Goal: Information Seeking & Learning: Understand process/instructions

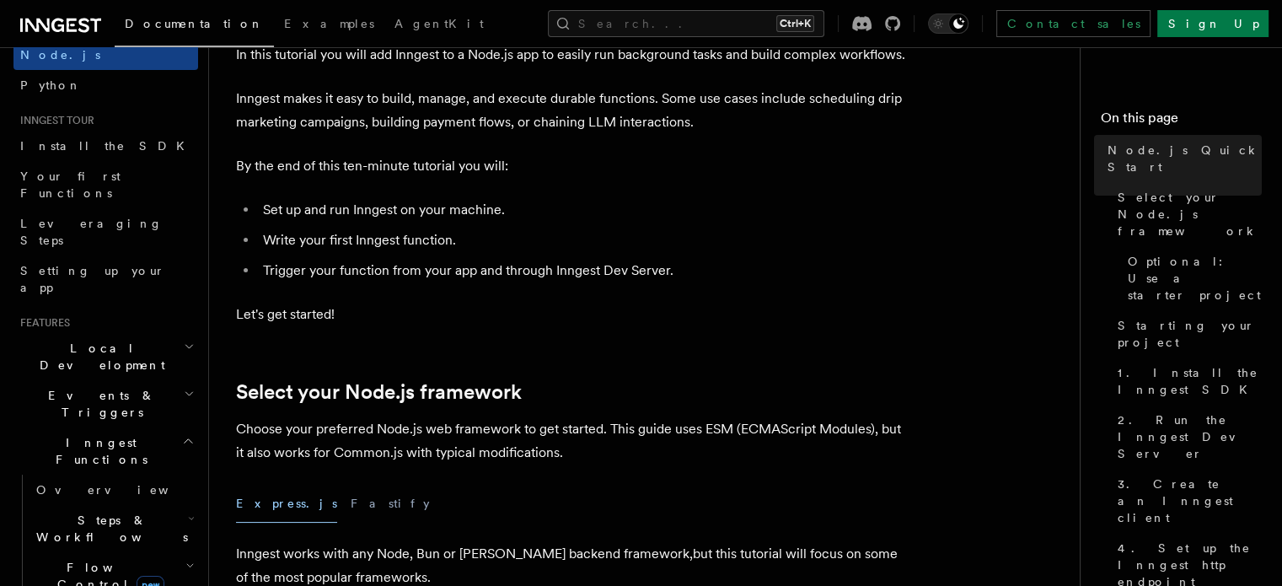
click at [158, 427] on h2 "Inngest Functions" at bounding box center [105, 450] width 185 height 47
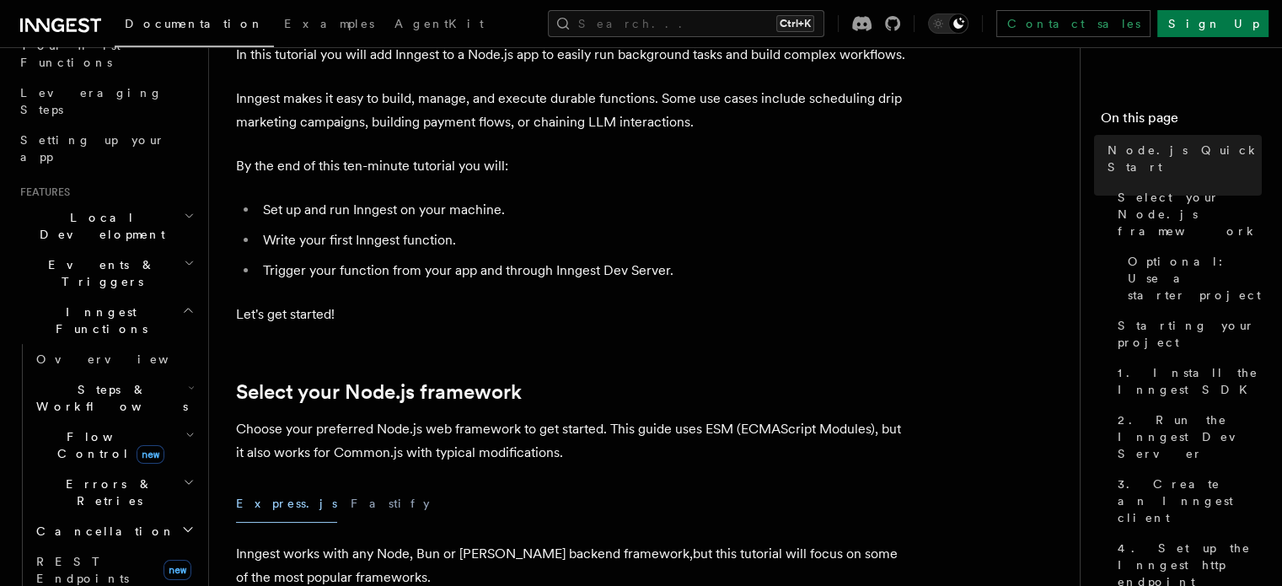
scroll to position [224, 0]
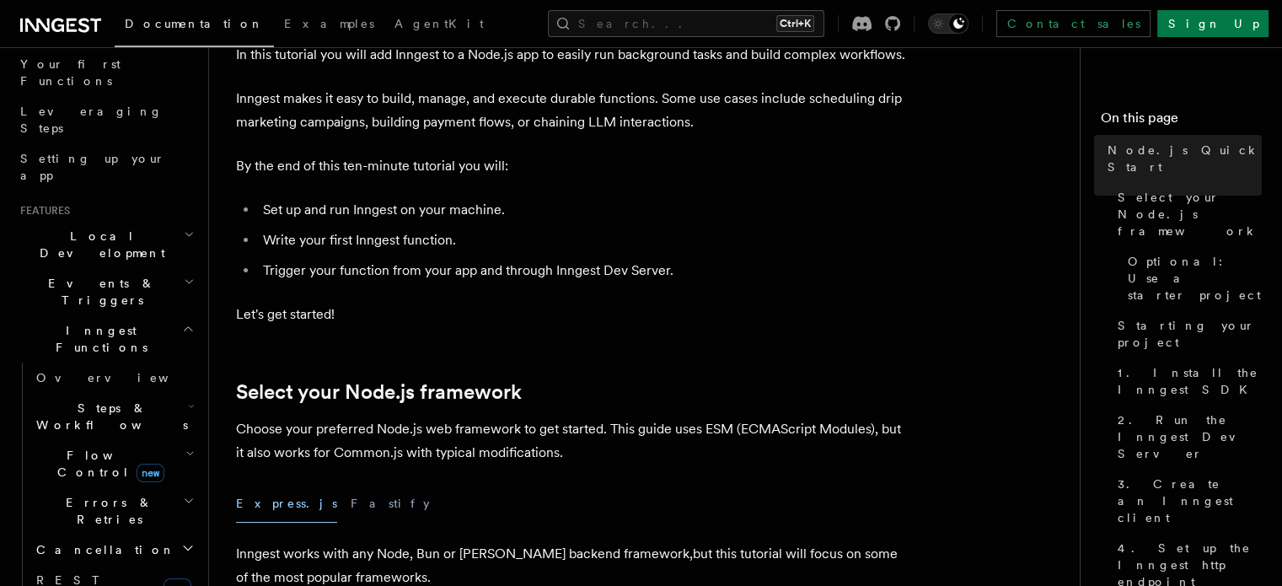
click at [163, 315] on h2 "Inngest Functions" at bounding box center [105, 338] width 185 height 47
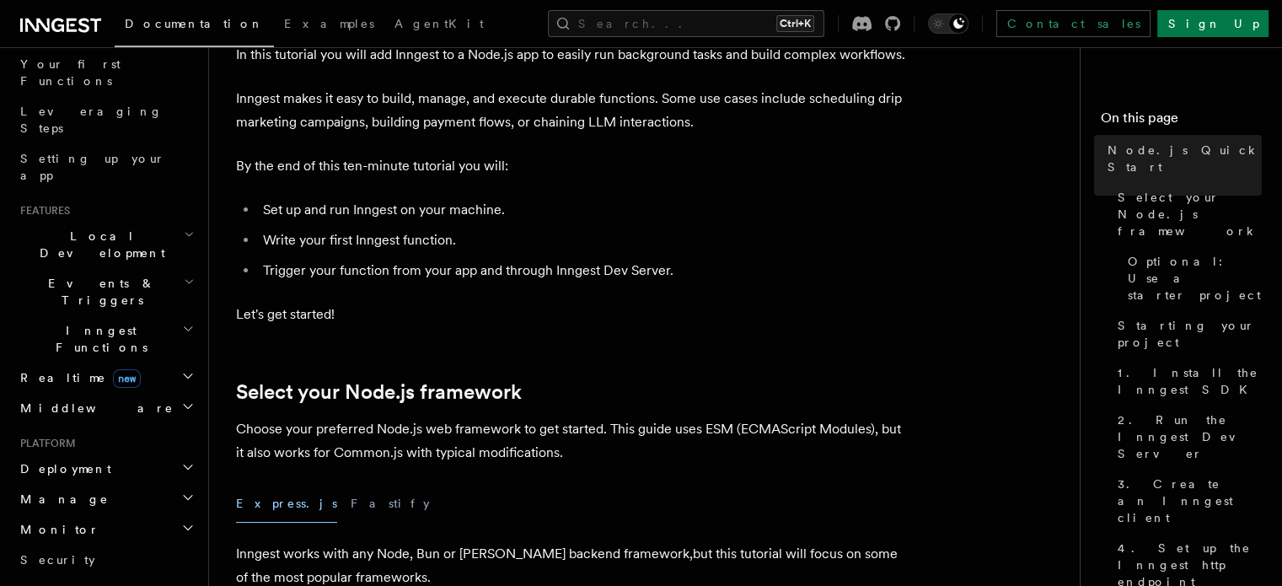
click at [163, 315] on h2 "Inngest Functions" at bounding box center [105, 338] width 185 height 47
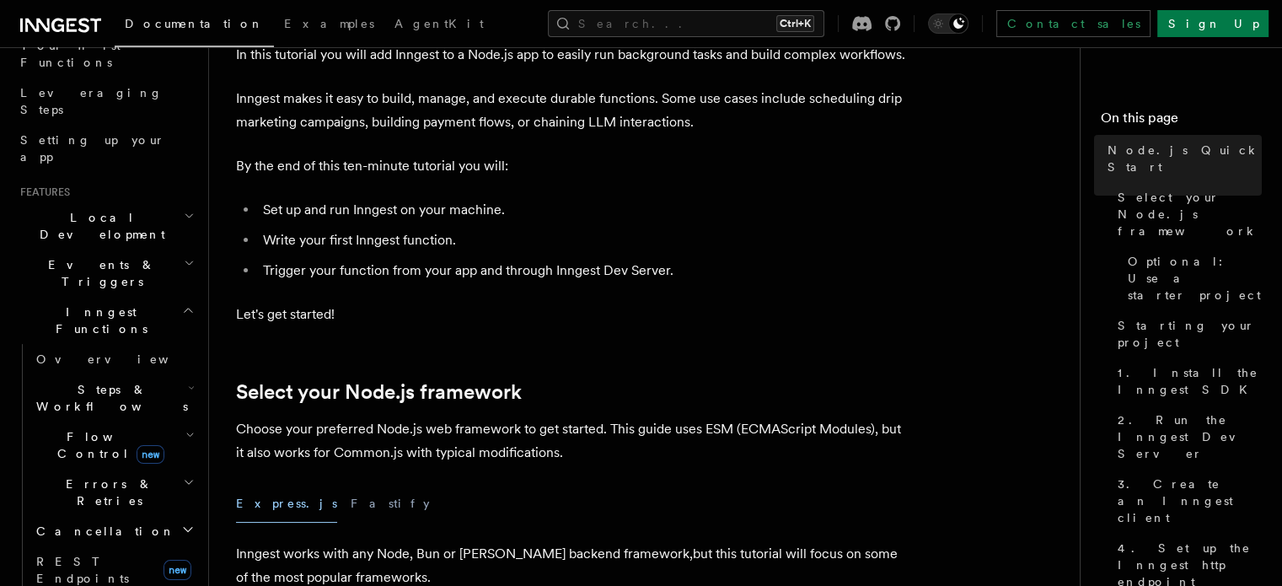
scroll to position [281, 0]
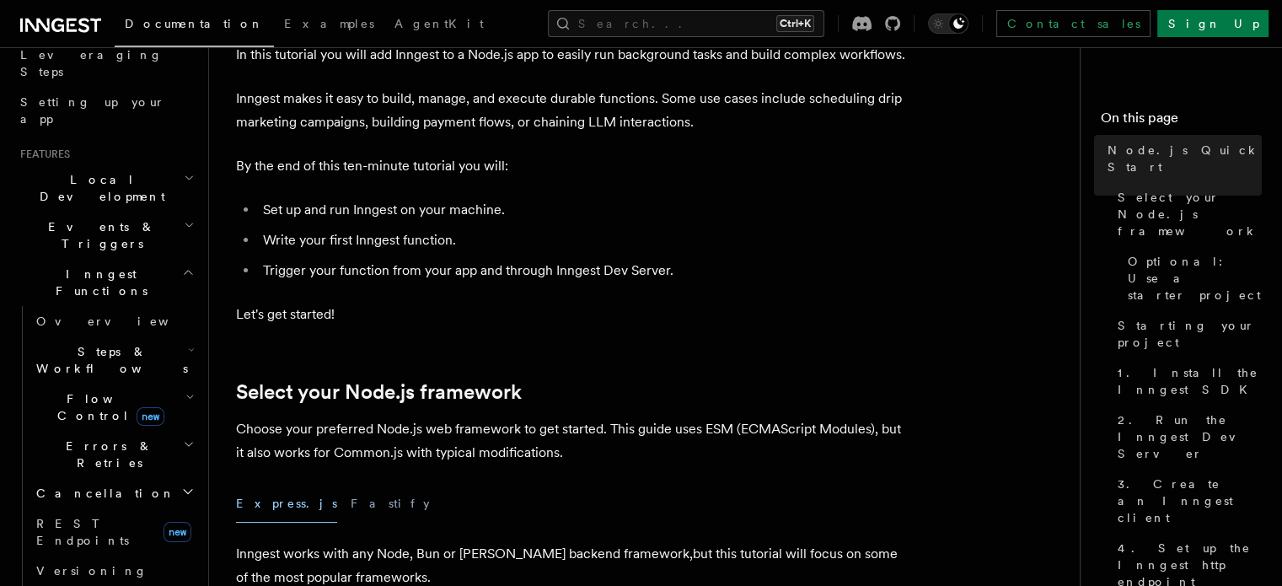
click at [188, 343] on icon "button" at bounding box center [191, 349] width 7 height 13
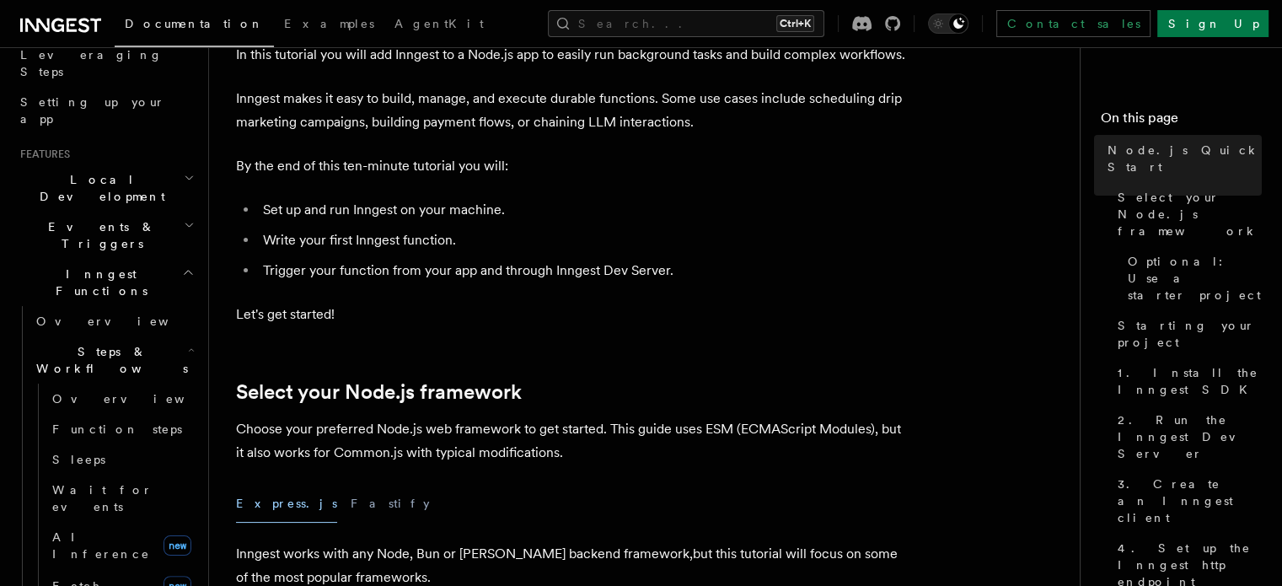
click at [188, 343] on icon "button" at bounding box center [191, 349] width 7 height 13
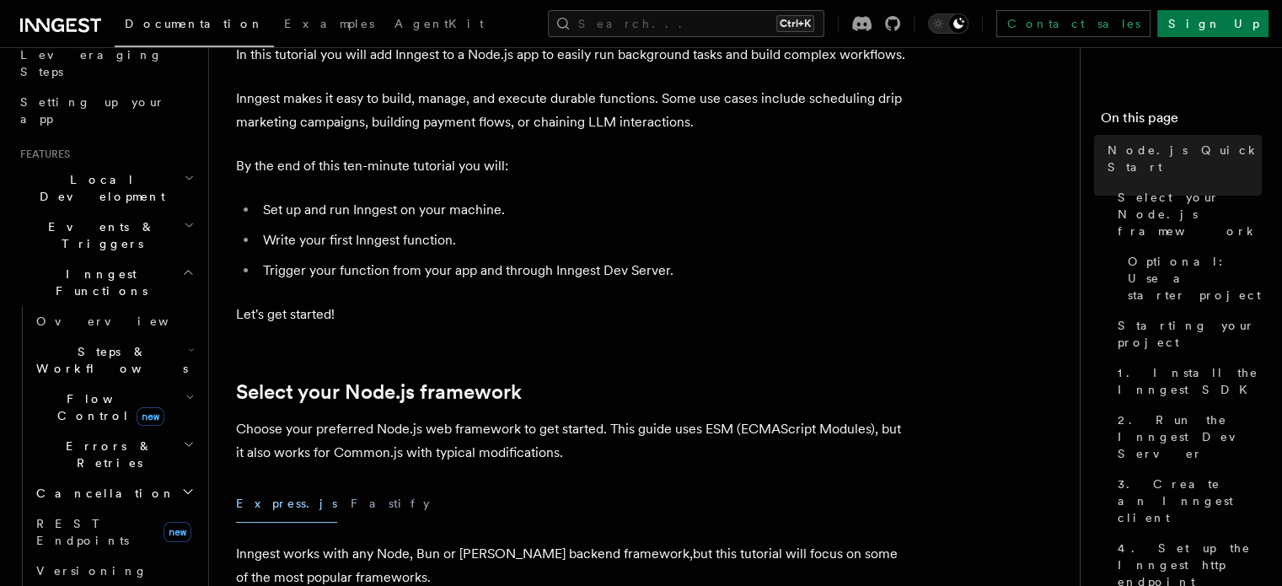
click at [182, 265] on icon "button" at bounding box center [188, 271] width 13 height 13
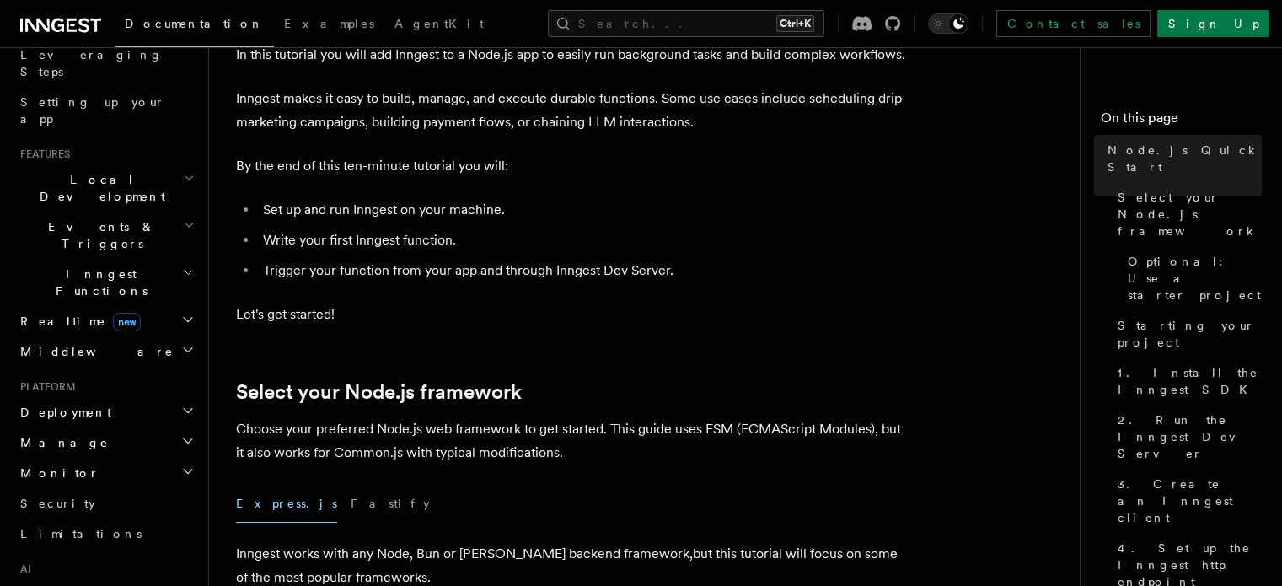
click at [182, 265] on icon "button" at bounding box center [188, 271] width 13 height 13
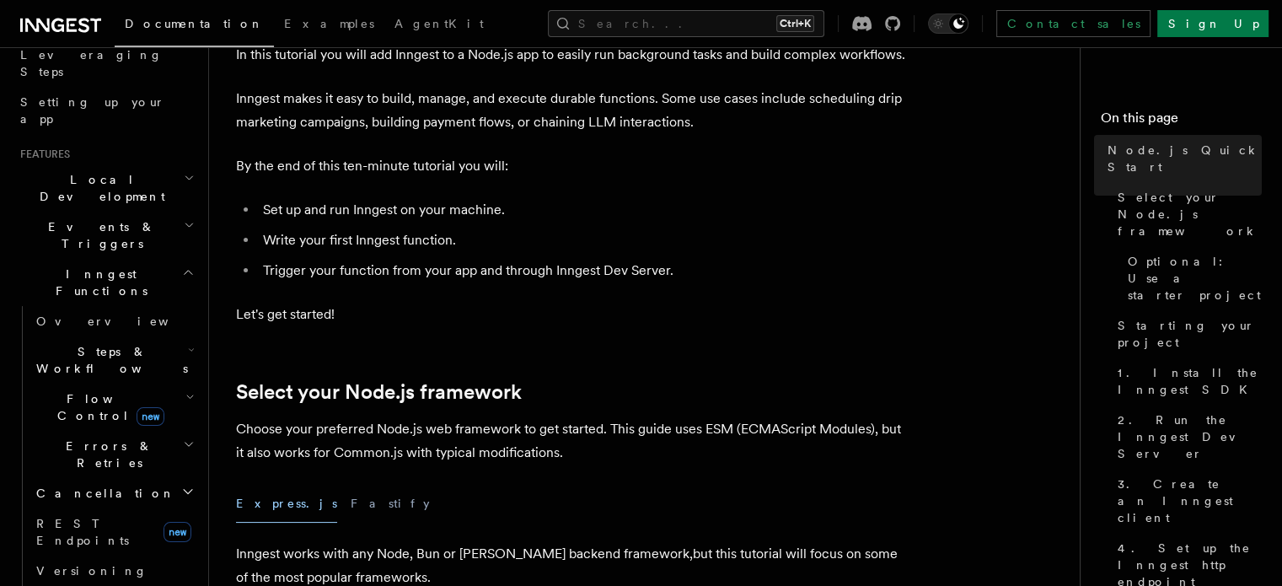
click at [182, 265] on icon "button" at bounding box center [188, 271] width 13 height 13
